Goal: Navigation & Orientation: Find specific page/section

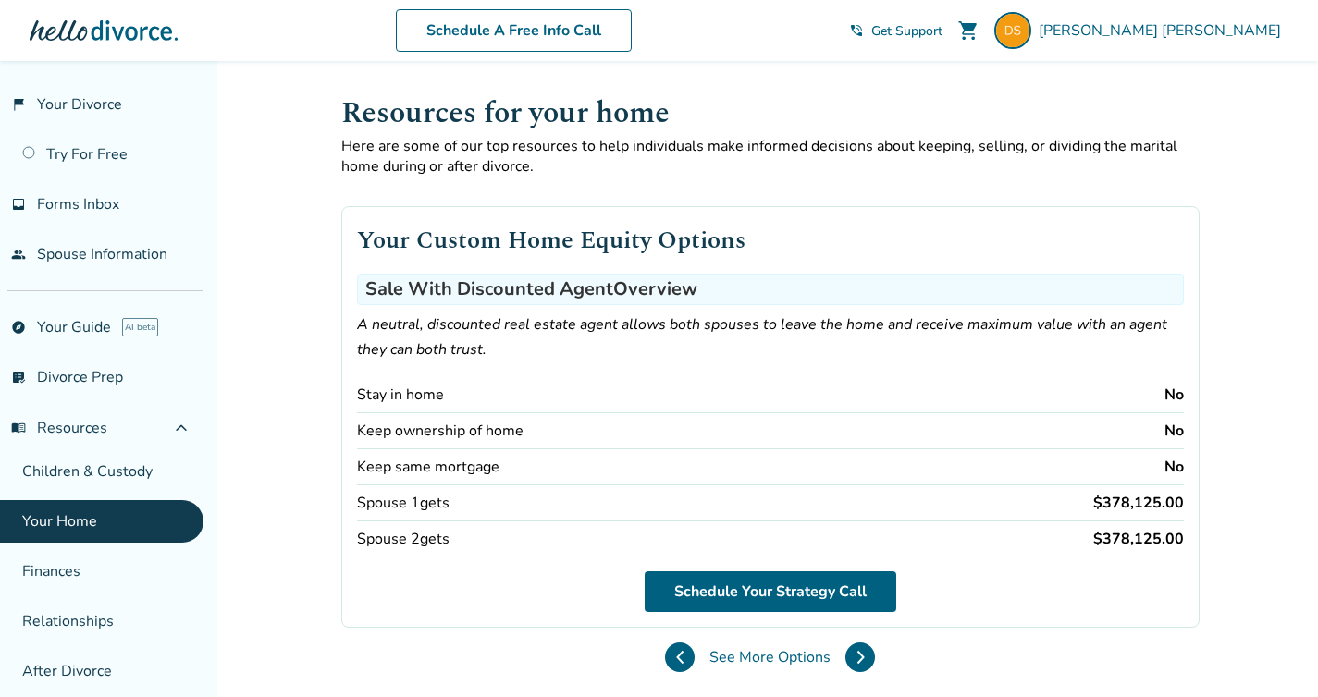
click at [942, 25] on span "Get Support" at bounding box center [906, 31] width 71 height 18
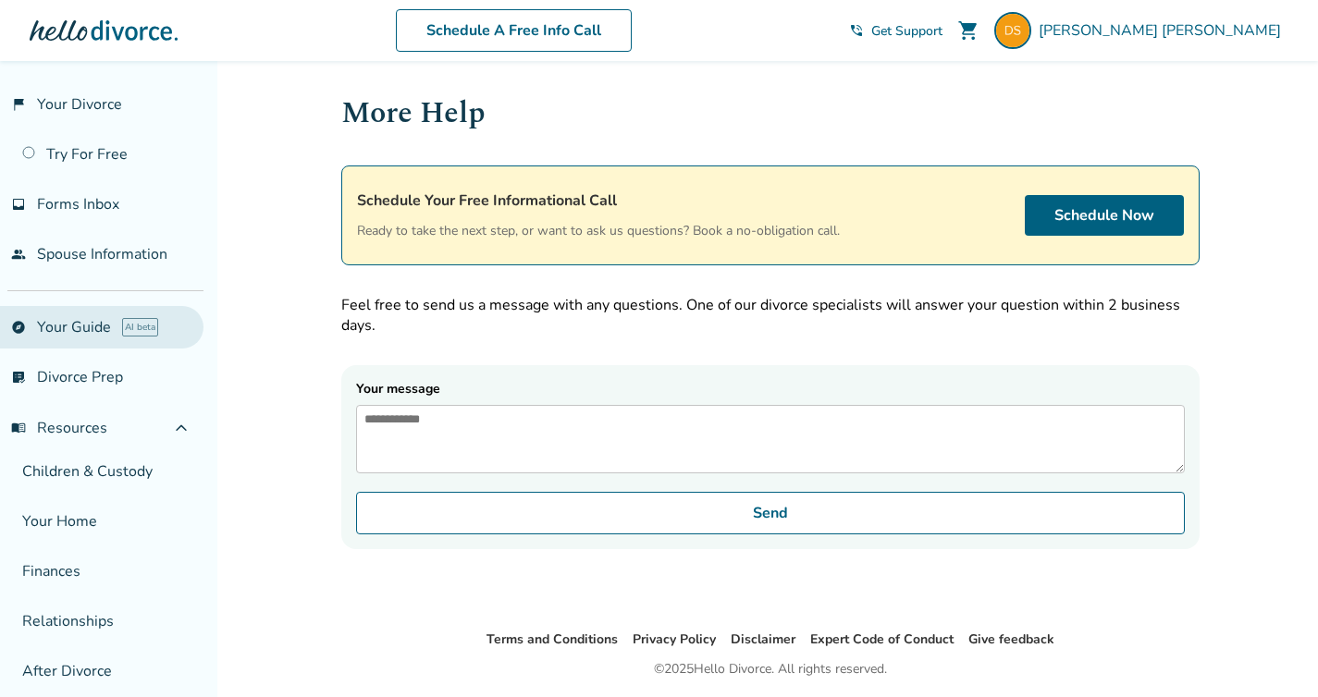
click at [92, 326] on link "explore Your Guide AI beta" at bounding box center [101, 327] width 203 height 43
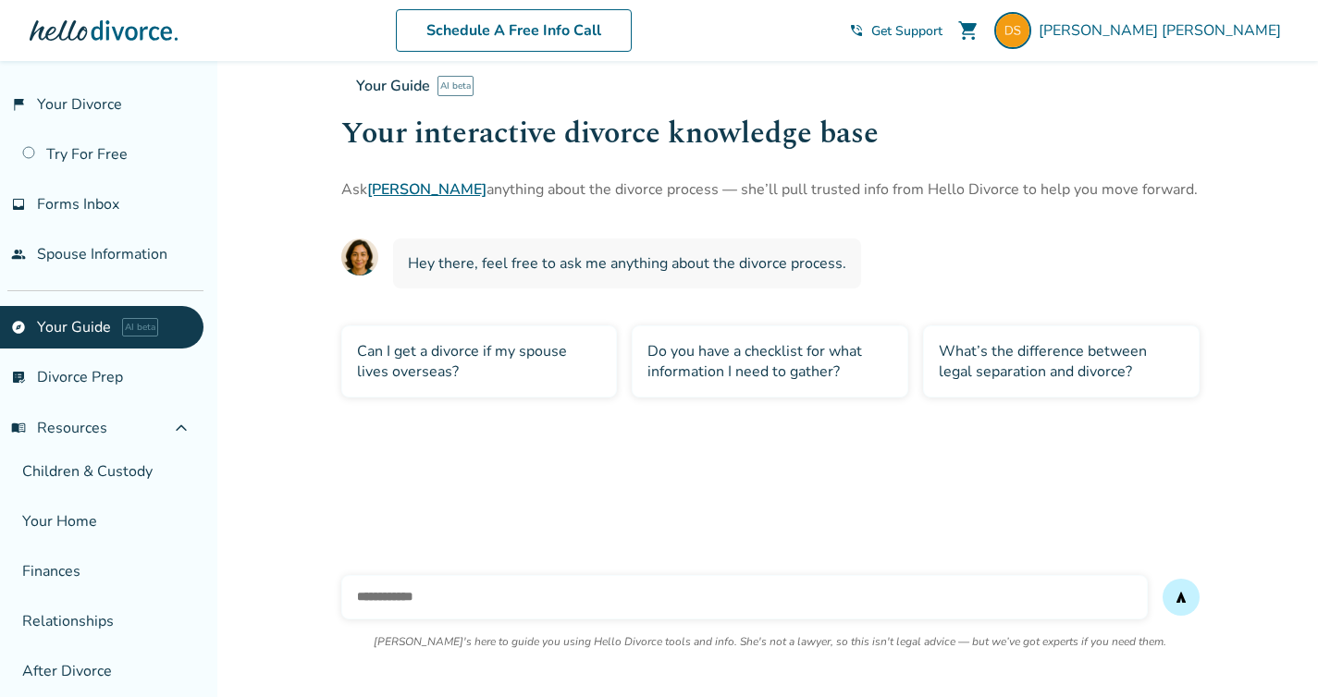
click at [391, 189] on link "[PERSON_NAME]" at bounding box center [426, 189] width 119 height 20
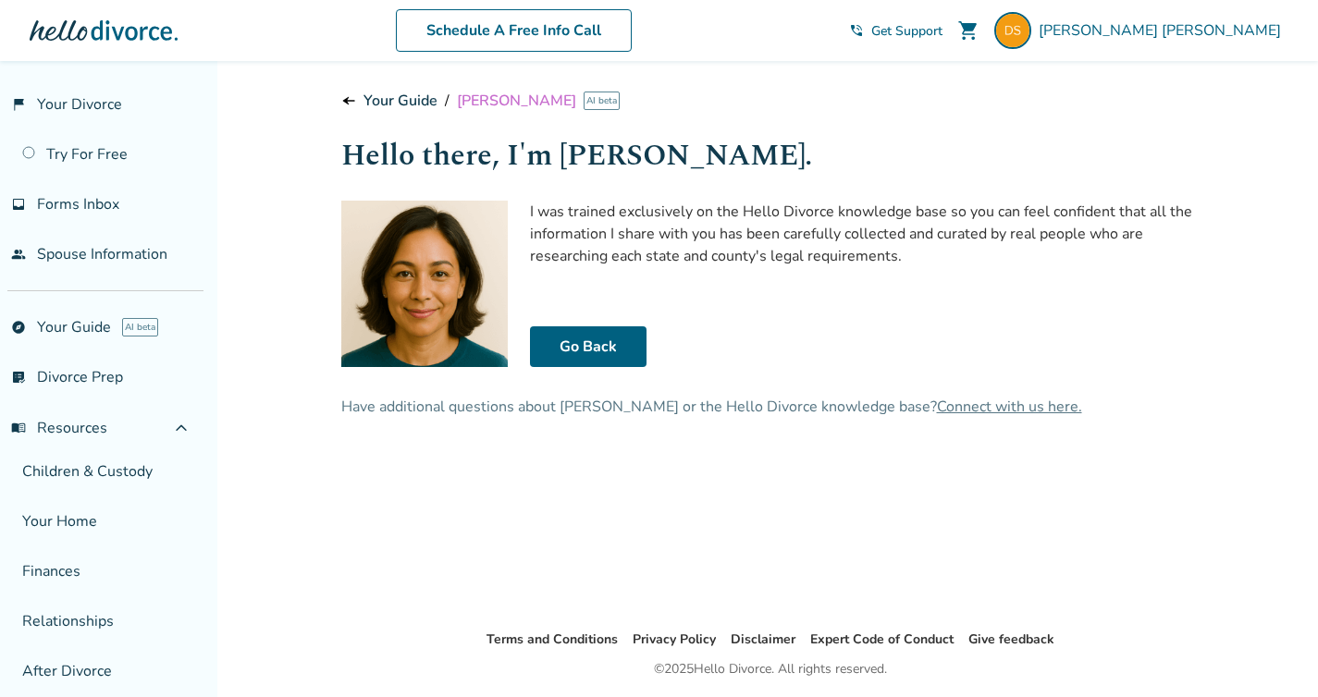
click at [344, 97] on span "line_end_arrow_notch" at bounding box center [348, 100] width 15 height 15
click at [359, 102] on div "line_end_arrow_notch Your Guide / Hallie AI beta" at bounding box center [770, 101] width 858 height 20
click at [373, 102] on link "Your Guide" at bounding box center [400, 101] width 74 height 20
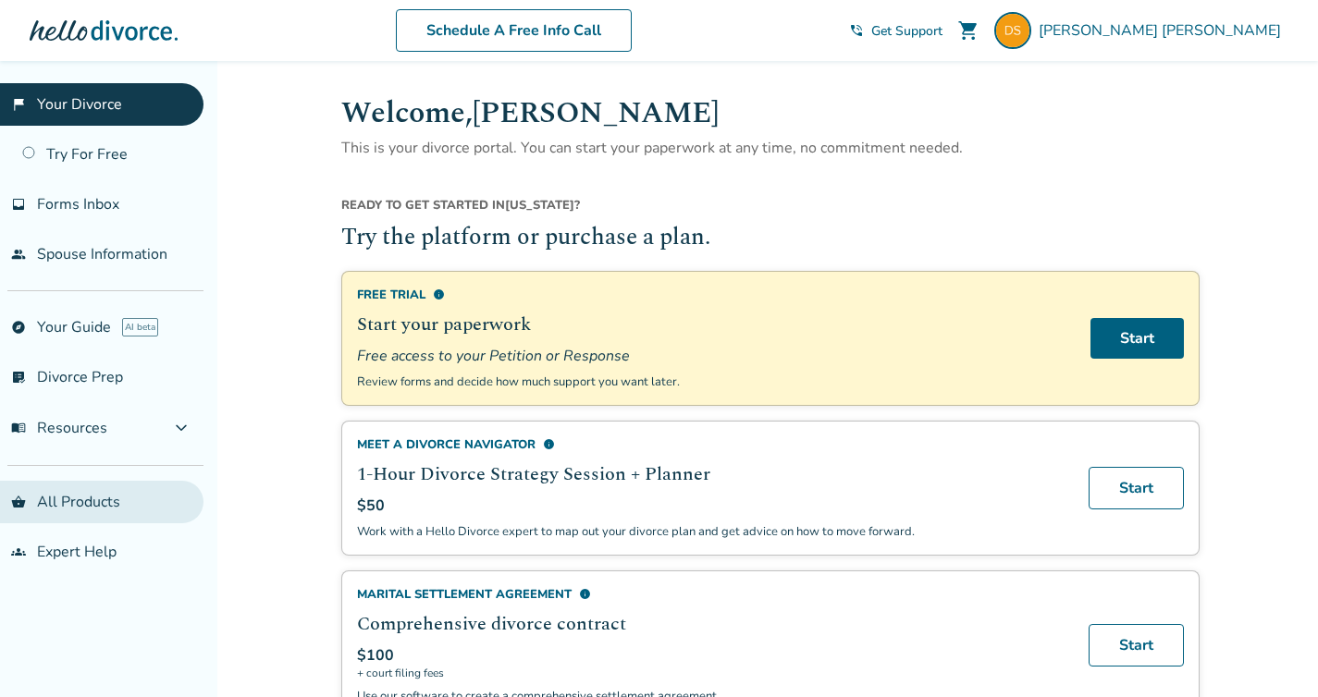
click at [87, 510] on link "shopping_basket All Products" at bounding box center [101, 502] width 203 height 43
